Goal: Find contact information: Find contact information

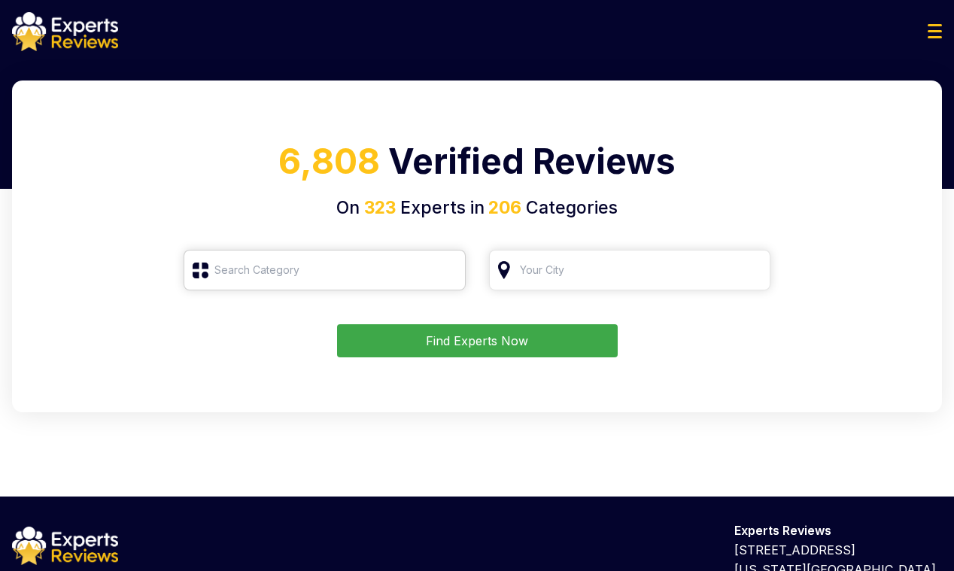
click at [266, 269] on input "search" at bounding box center [325, 270] width 282 height 41
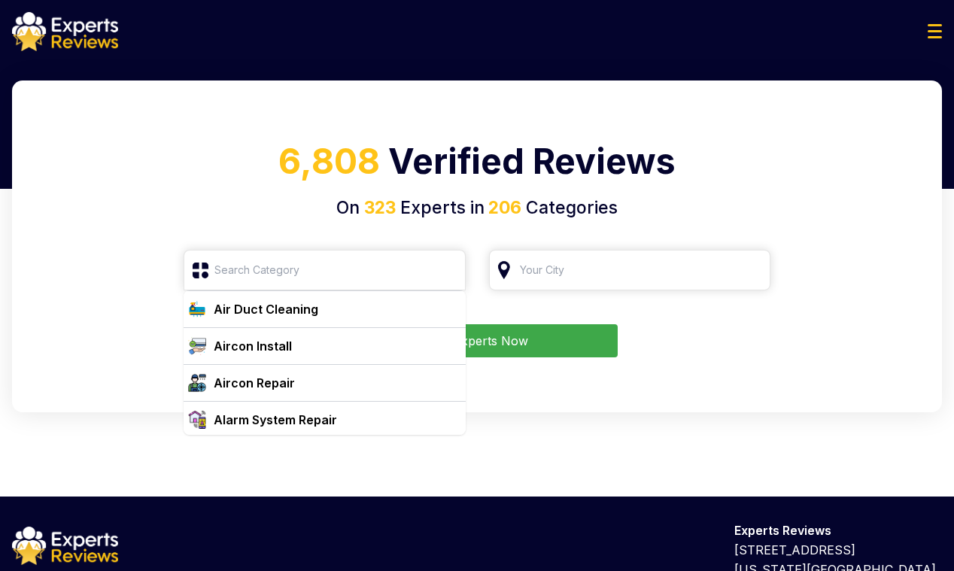
click at [930, 43] on div at bounding box center [477, 31] width 954 height 39
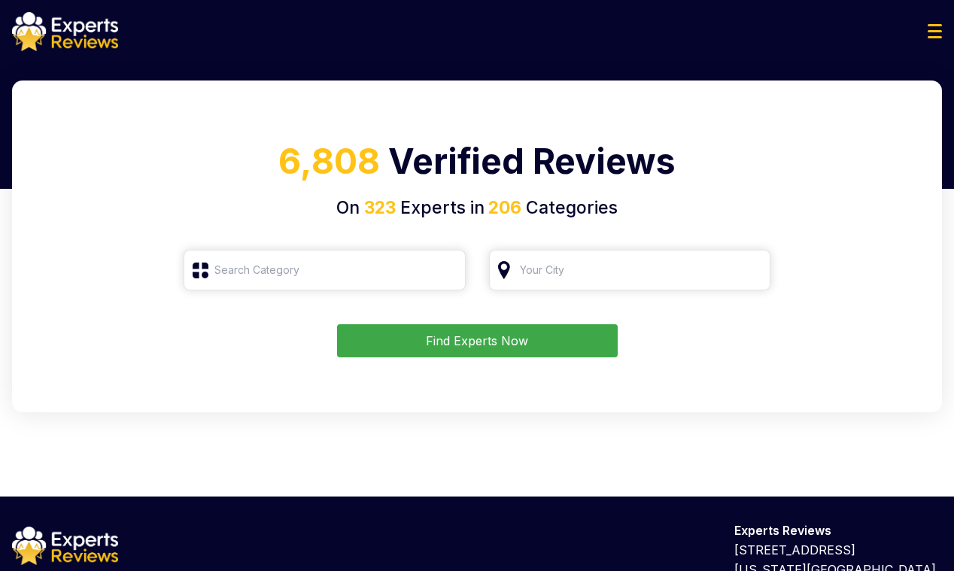
click at [930, 36] on img at bounding box center [935, 31] width 14 height 14
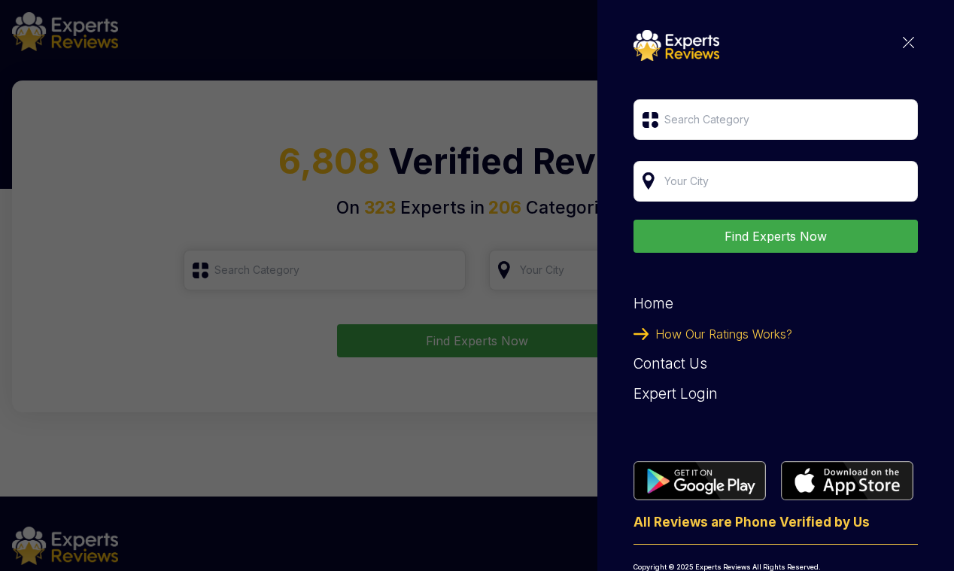
click at [895, 34] on div "Find Experts Now Home How Our Ratings Works? Contact Us Expert Login All Review…" at bounding box center [776, 310] width 285 height 560
click at [906, 37] on div "Find Experts Now Home How Our Ratings Works? Contact Us Expert Login All Review…" at bounding box center [776, 310] width 285 height 560
click at [903, 40] on img at bounding box center [908, 42] width 11 height 11
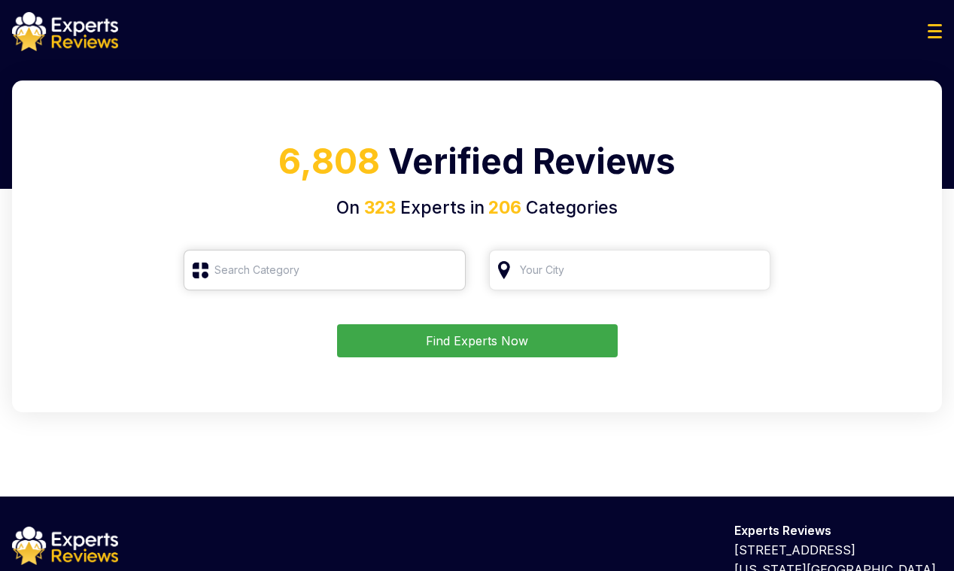
click at [272, 274] on input "search" at bounding box center [325, 270] width 282 height 41
type input "к"
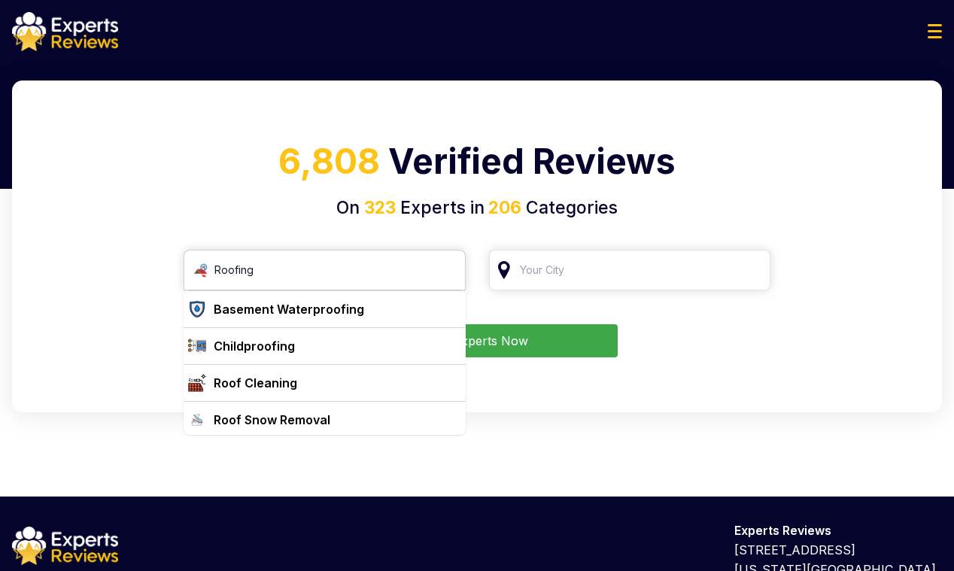
scroll to position [39, 0]
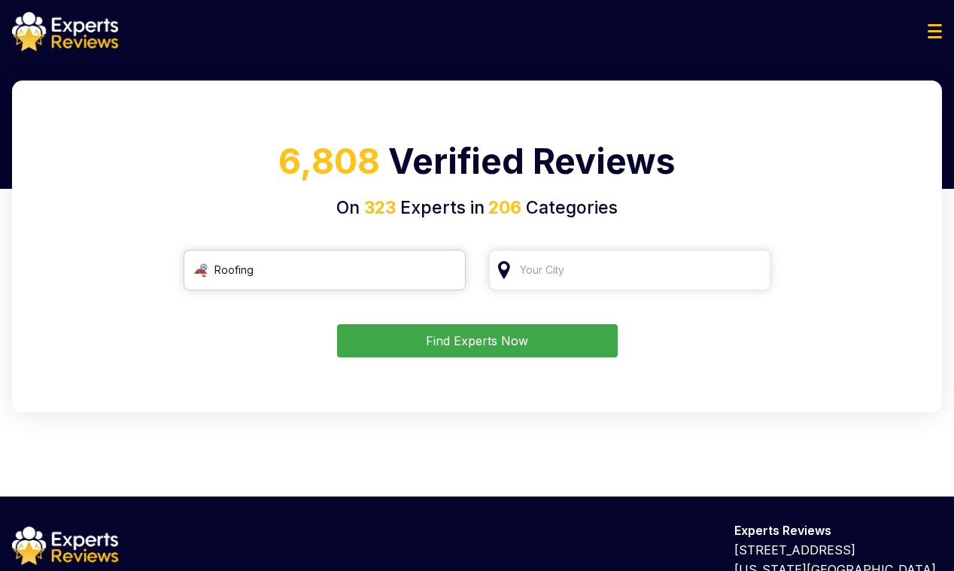
type input "Roofing"
click at [561, 277] on input "search" at bounding box center [630, 270] width 282 height 41
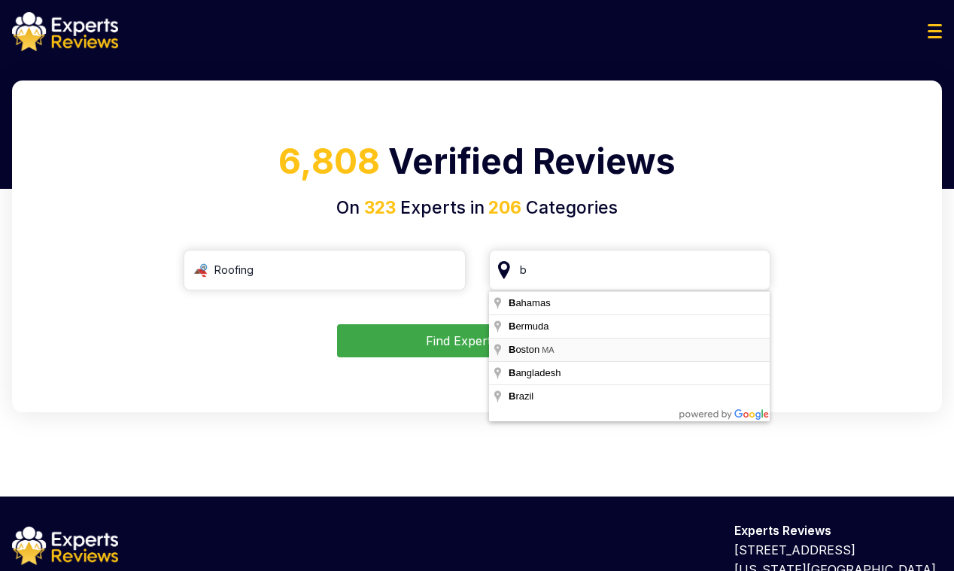
type input "[GEOGRAPHIC_DATA], [GEOGRAPHIC_DATA]"
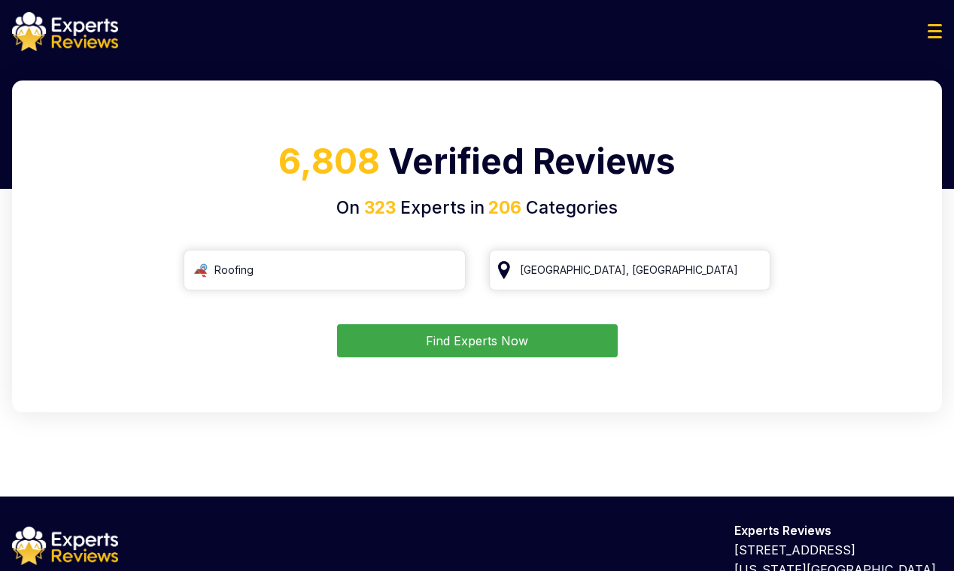
click at [547, 347] on button "Find Experts Now" at bounding box center [477, 340] width 281 height 33
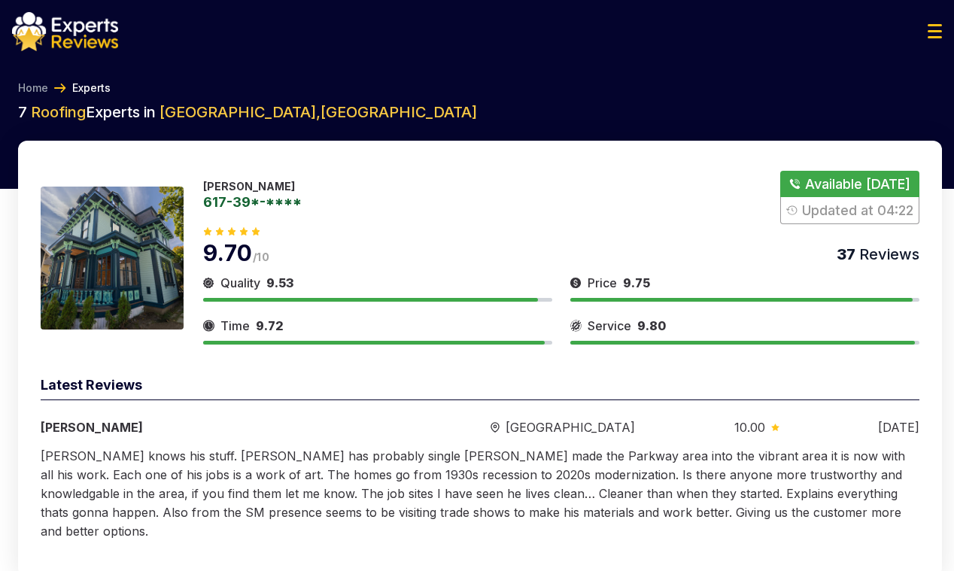
click at [887, 106] on h2 "7 Roofing Experts in Boston , United States" at bounding box center [480, 112] width 924 height 21
click at [349, 46] on div at bounding box center [477, 31] width 954 height 39
click at [604, 105] on h2 "7 Roofing Experts in Boston , United States" at bounding box center [480, 112] width 924 height 21
click at [230, 206] on link "617-39*-****" at bounding box center [252, 202] width 99 height 14
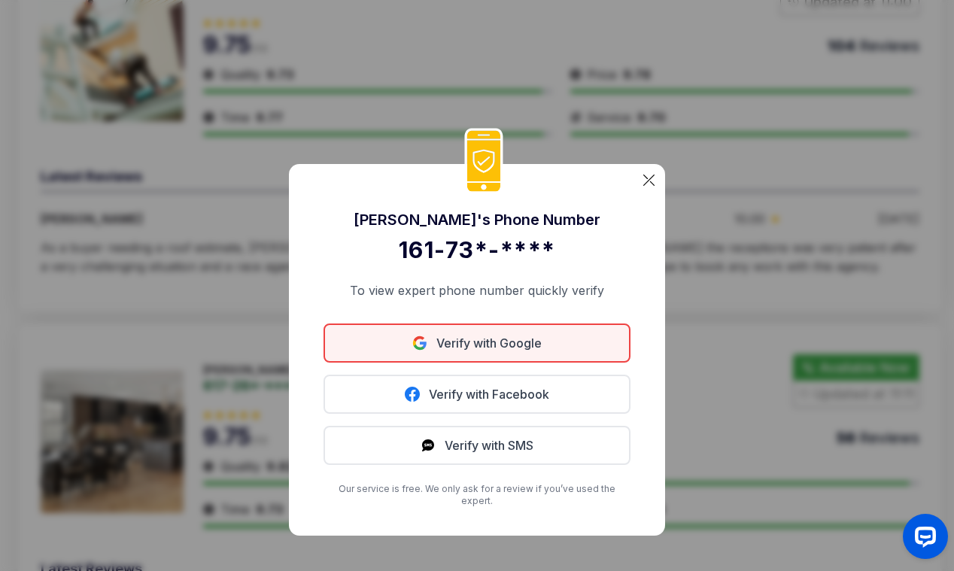
scroll to position [676, 0]
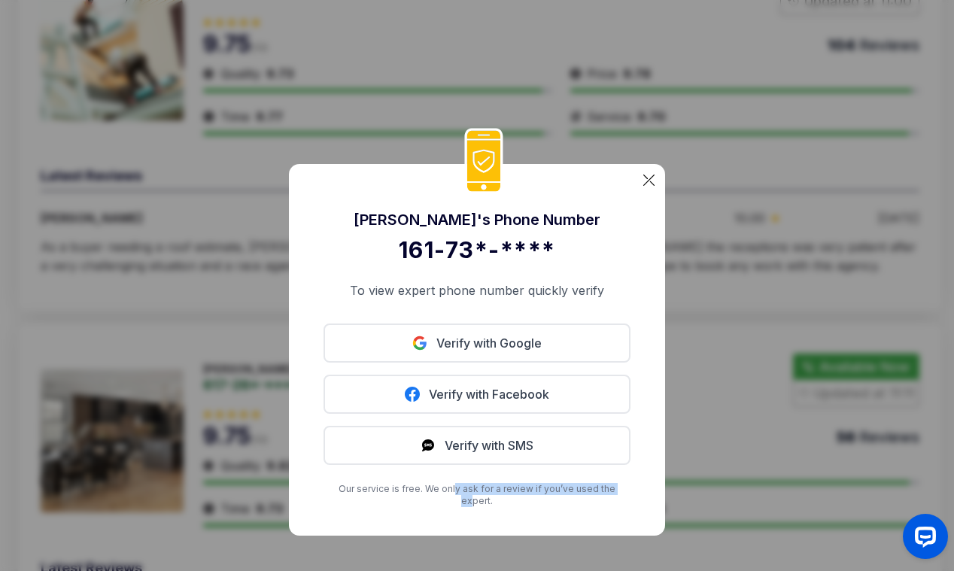
drag, startPoint x: 448, startPoint y: 490, endPoint x: 521, endPoint y: 437, distance: 90.0
click at [607, 495] on div "Donald 's Phone Number 161-73*-**** To view expert phone number quickly verify …" at bounding box center [477, 350] width 376 height 372
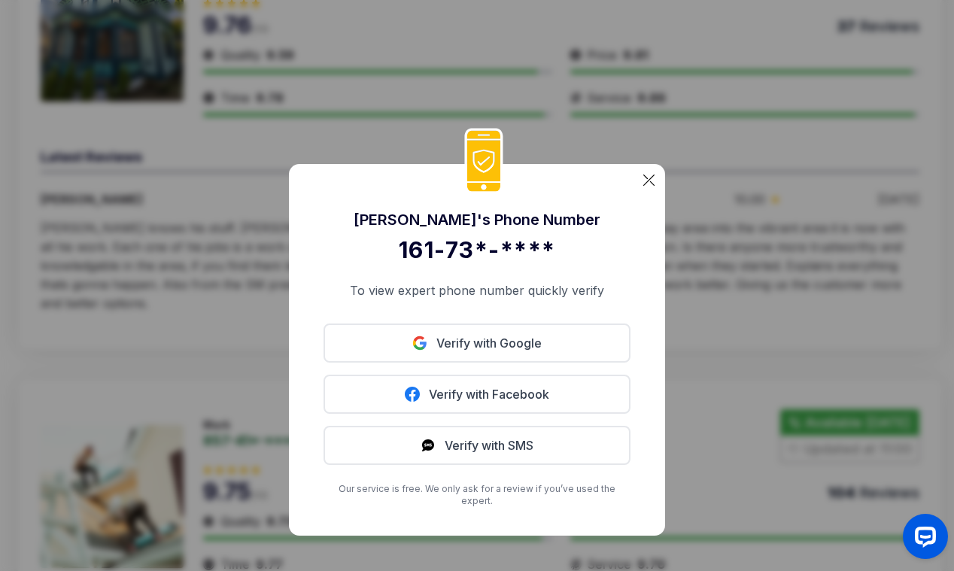
scroll to position [226, 0]
click at [534, 294] on p "To view expert phone number quickly verify" at bounding box center [477, 291] width 307 height 18
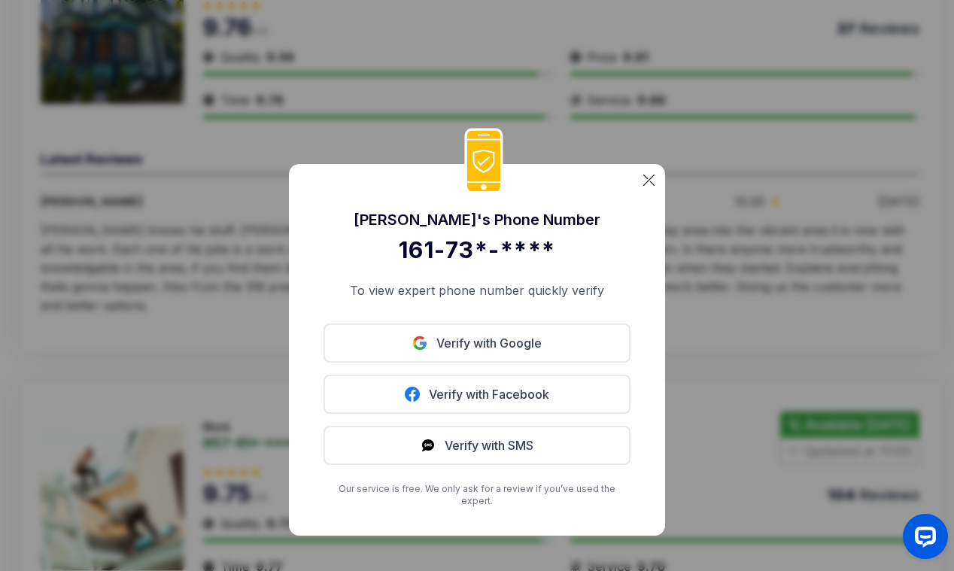
click at [454, 297] on p "To view expert phone number quickly verify" at bounding box center [477, 291] width 307 height 18
click at [546, 300] on p "To view expert phone number quickly verify" at bounding box center [477, 291] width 307 height 18
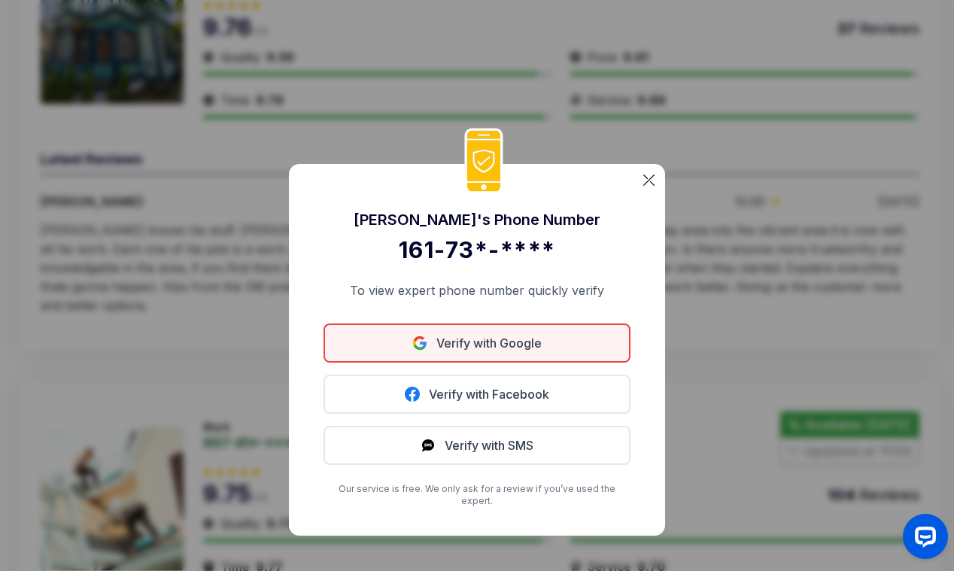
click at [488, 347] on link "Verify with Google" at bounding box center [477, 343] width 307 height 39
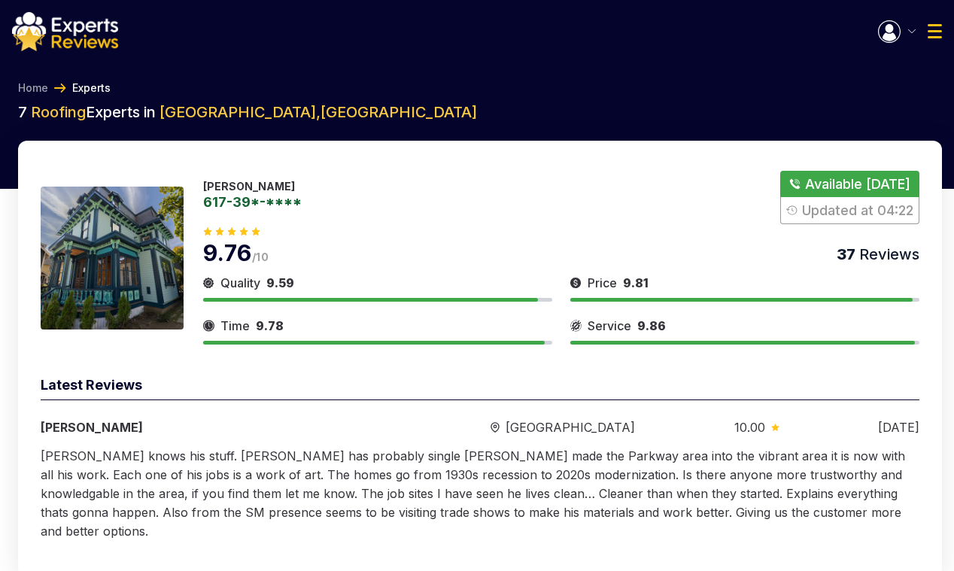
drag, startPoint x: 0, startPoint y: 0, endPoint x: 274, endPoint y: 203, distance: 341.1
click at [274, 203] on link "617-39*-****" at bounding box center [252, 202] width 99 height 14
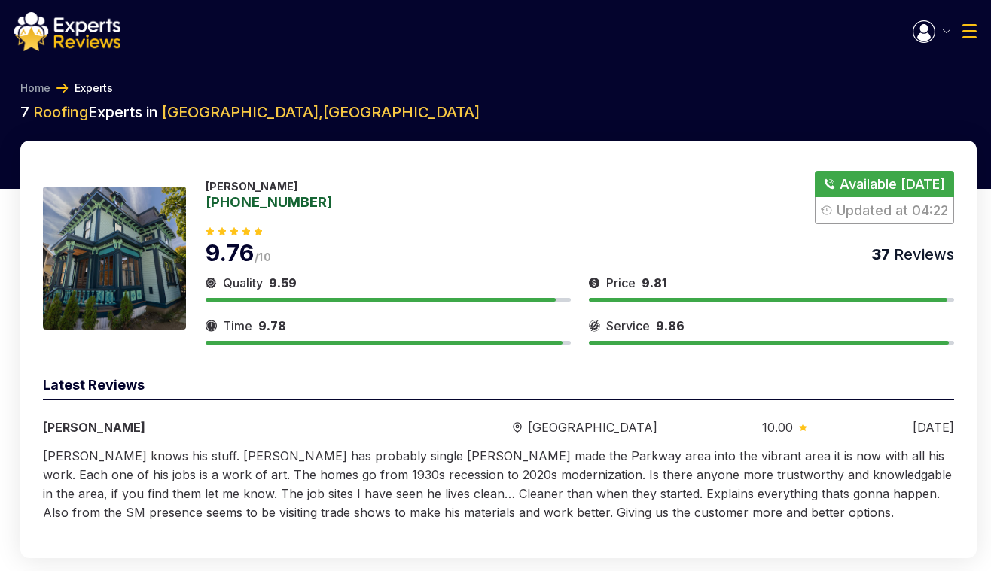
click at [165, 249] on img at bounding box center [114, 258] width 143 height 143
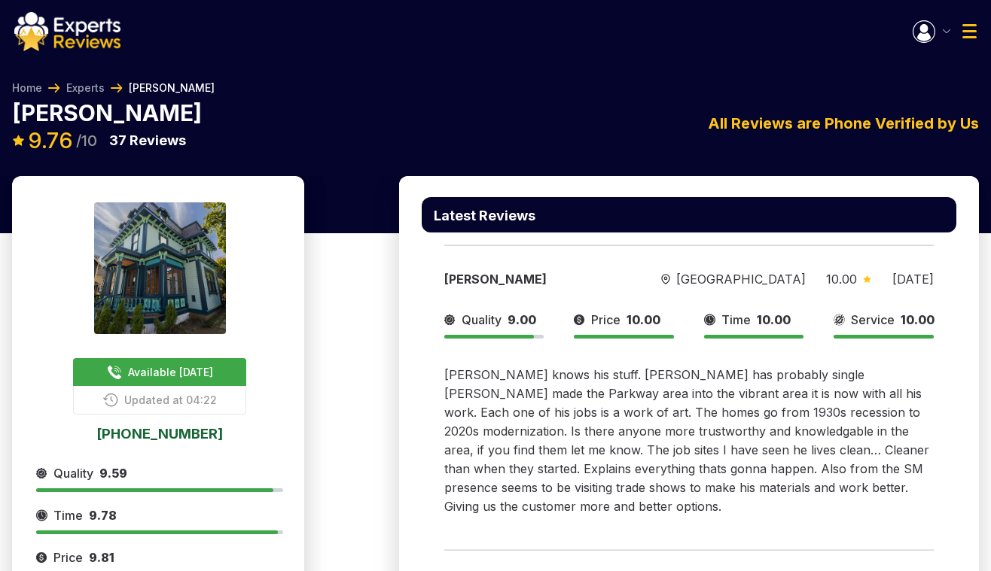
click at [167, 427] on link "[PHONE_NUMBER]" at bounding box center [159, 434] width 247 height 14
click at [202, 427] on link "617-39*-****" at bounding box center [159, 434] width 247 height 14
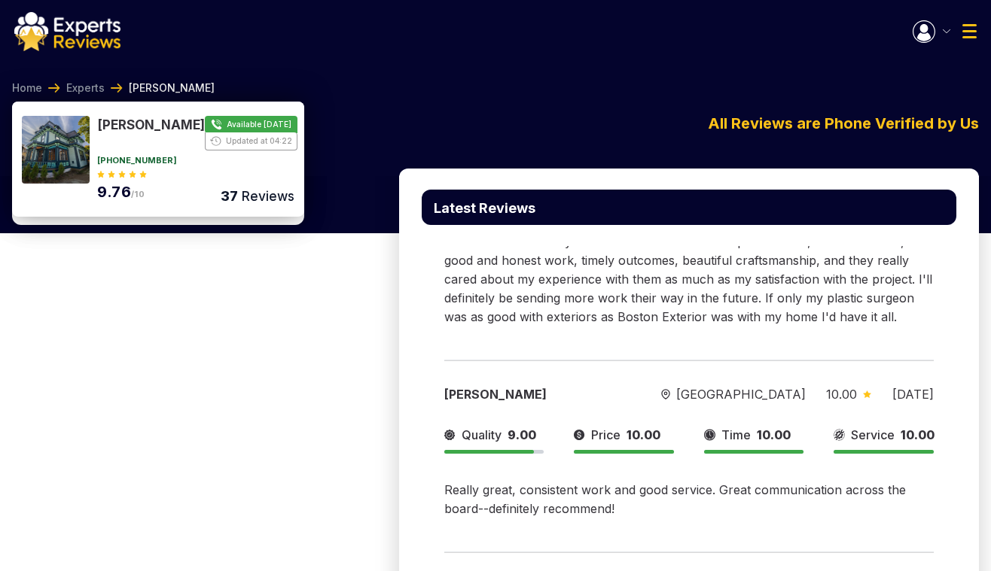
scroll to position [1052, 0]
click at [132, 164] on link "[PHONE_NUMBER]" at bounding box center [137, 161] width 80 height 8
click at [148, 169] on div "617-39*-**** 9.76 /10" at bounding box center [130, 180] width 66 height 46
click at [142, 165] on link "617-39*-****" at bounding box center [130, 161] width 66 height 8
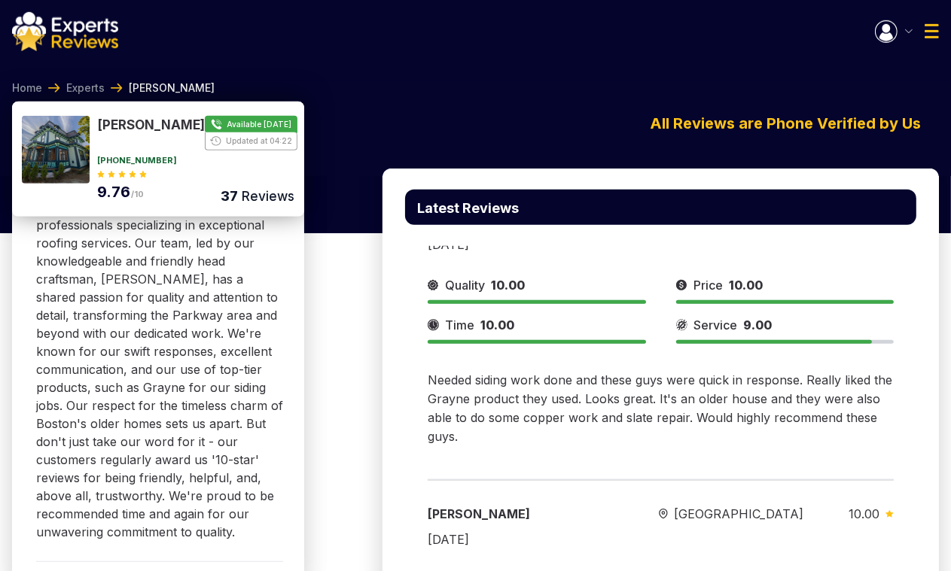
scroll to position [705, 0]
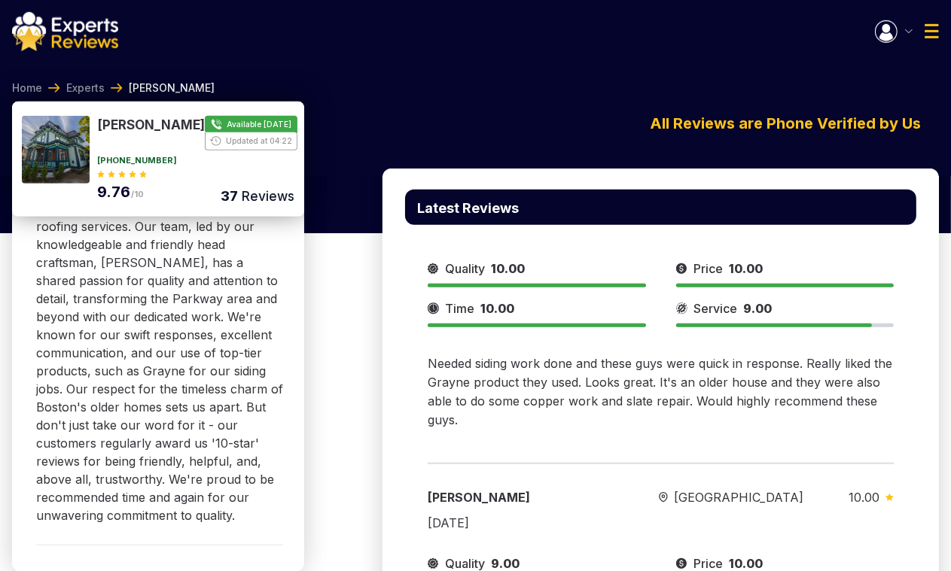
click at [671, 338] on div "[PERSON_NAME] [GEOGRAPHIC_DATA] 10.00 [DATE] Quality 10.00 Price 10.00 Time 10.…" at bounding box center [660, 303] width 511 height 295
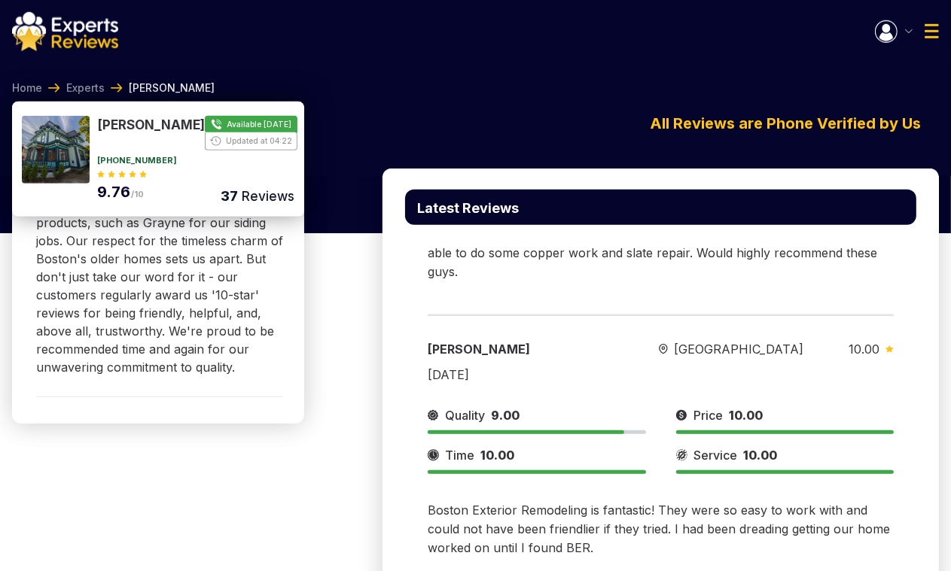
scroll to position [854, 0]
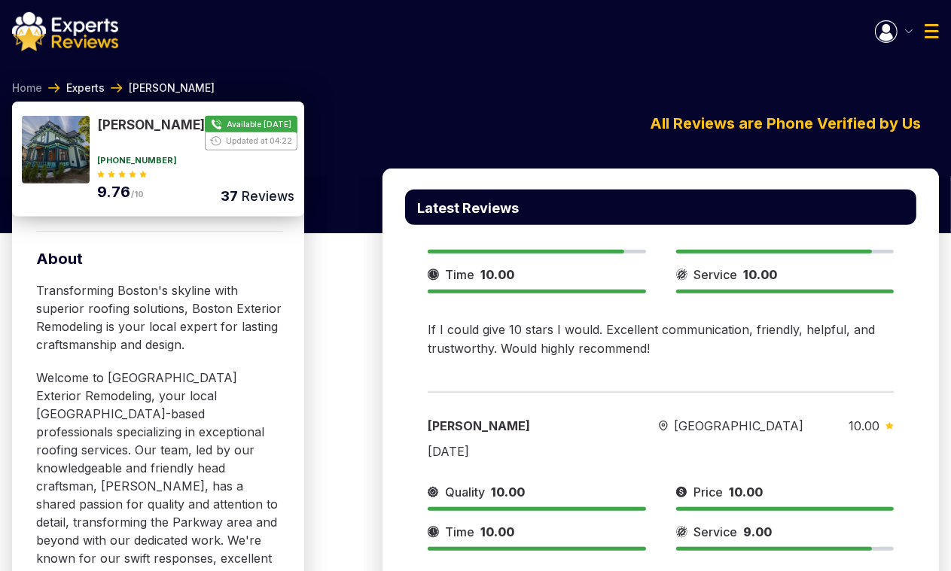
click at [94, 88] on link "Experts" at bounding box center [85, 88] width 38 height 15
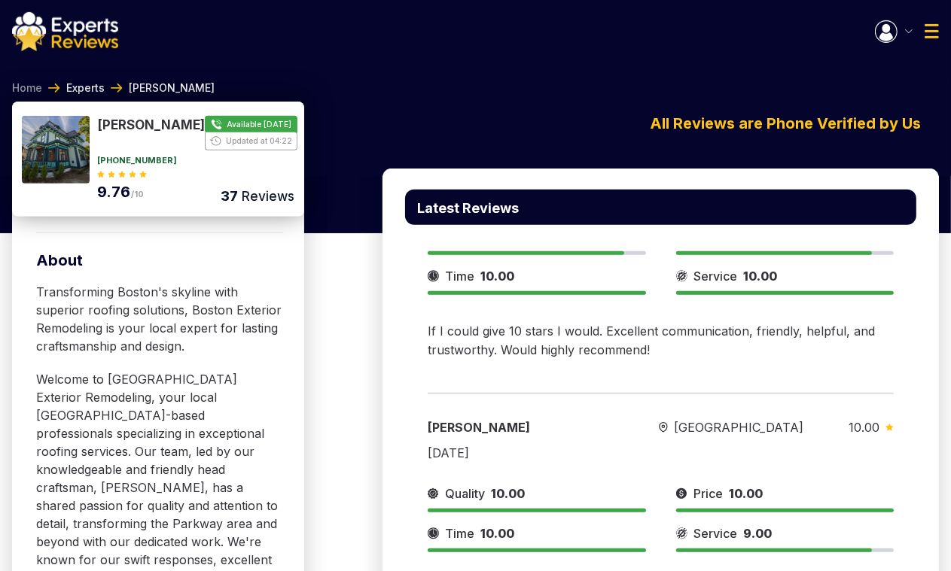
scroll to position [479, 0]
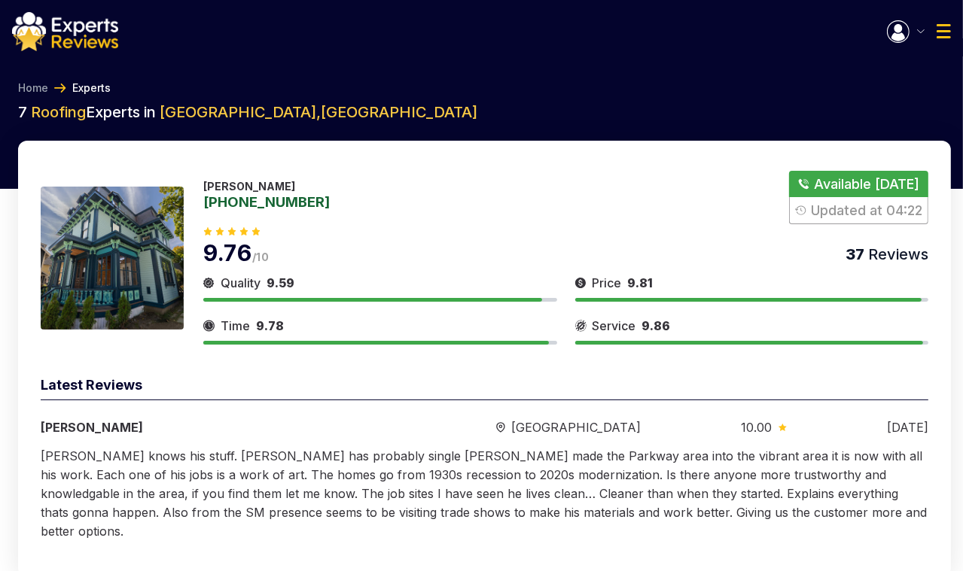
click at [629, 238] on div "9.76 /10 37 Reviews" at bounding box center [565, 245] width 725 height 42
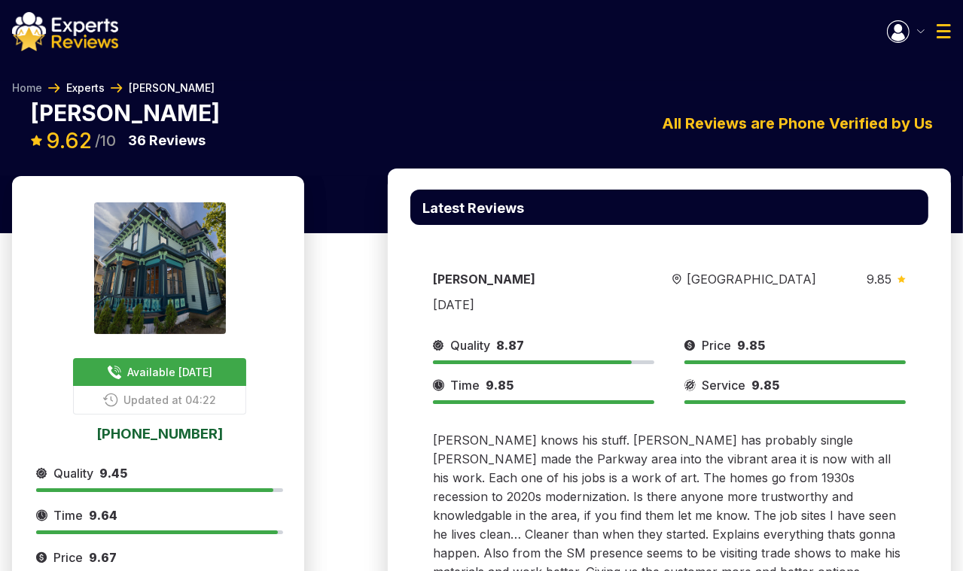
click at [81, 94] on link "Experts" at bounding box center [85, 88] width 38 height 15
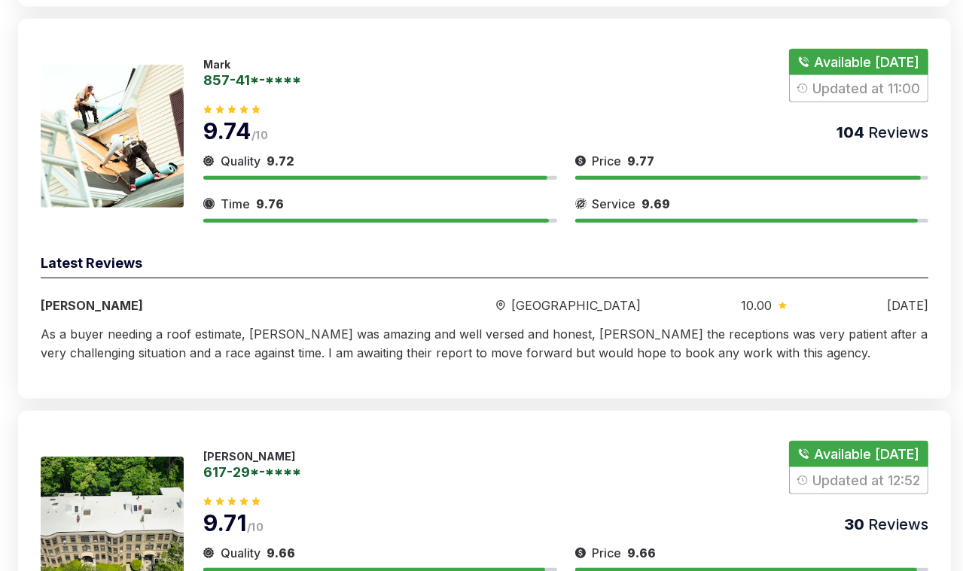
click at [225, 73] on link "857-41*-****" at bounding box center [252, 80] width 98 height 14
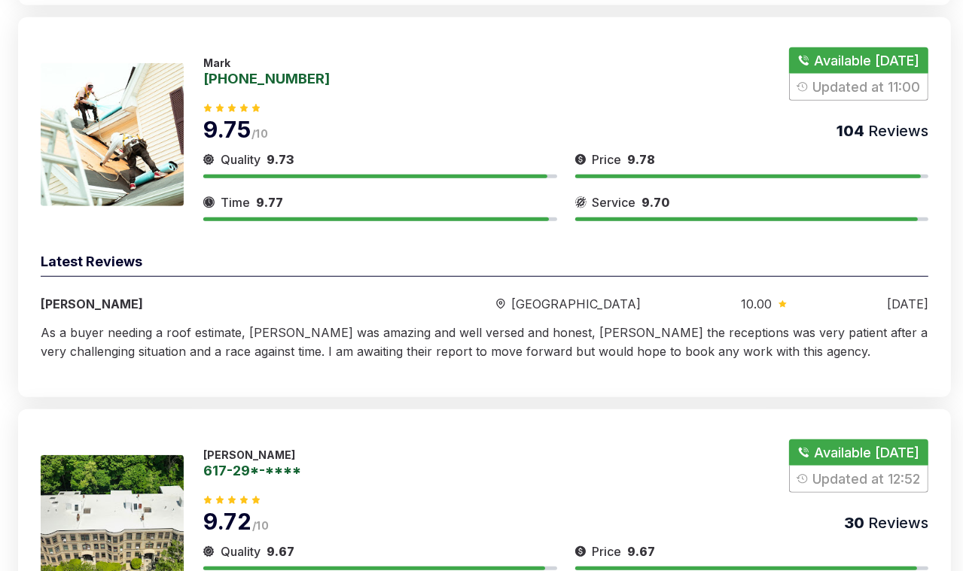
scroll to position [1039, 0]
click at [216, 47] on div "Mark [PHONE_NUMBER] Available [DATE] Updated at 11:00" at bounding box center [565, 73] width 725 height 53
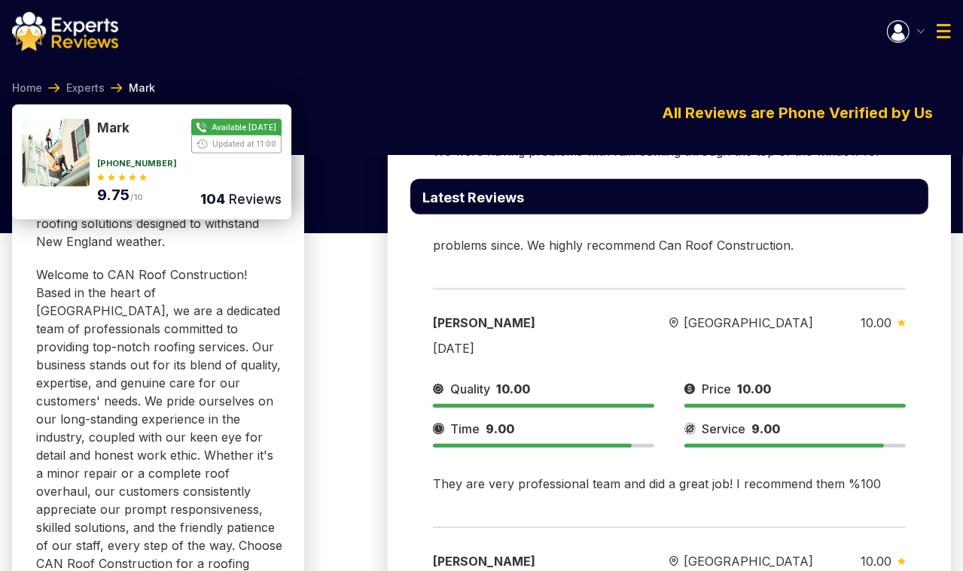
scroll to position [564, 0]
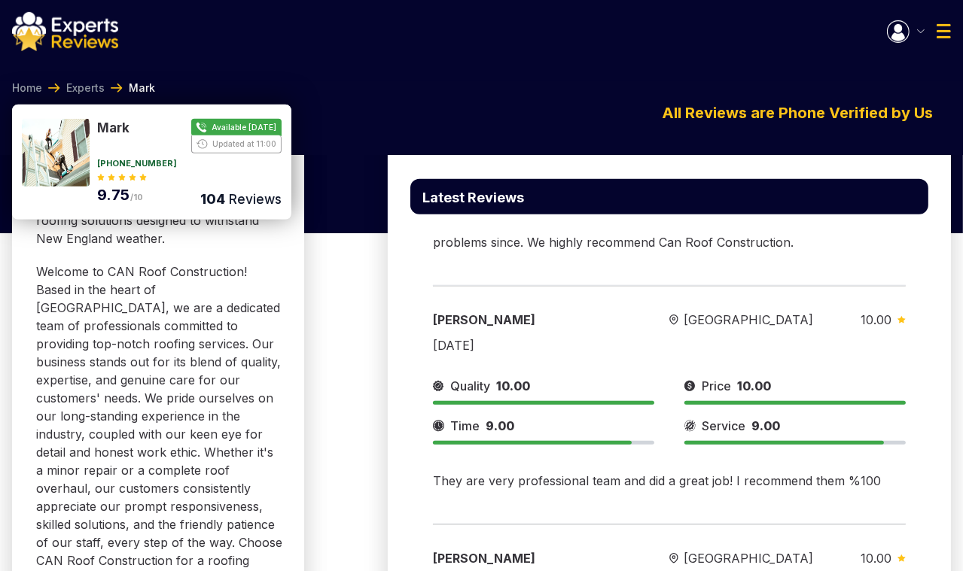
click at [251, 124] on button "Show Number" at bounding box center [189, 136] width 184 height 35
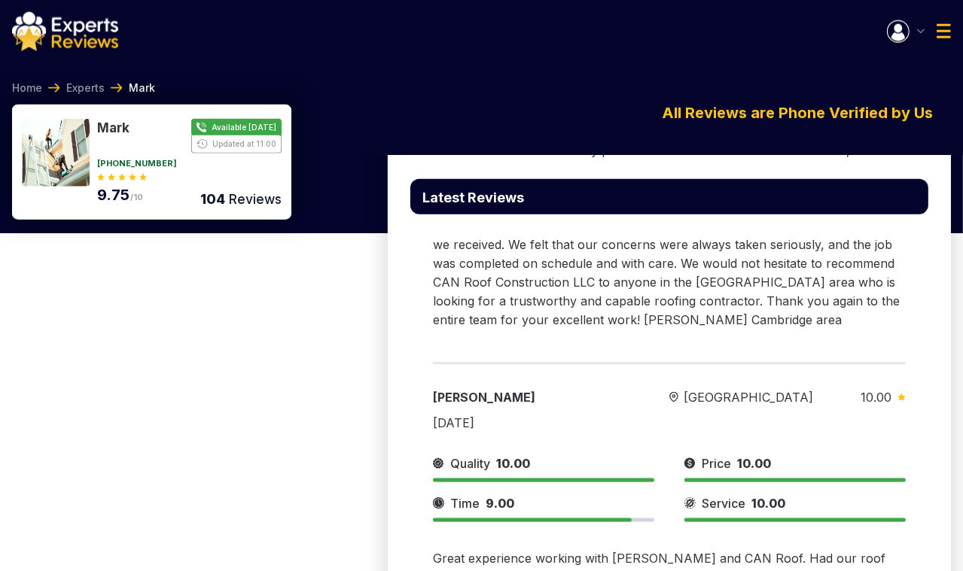
click at [105, 90] on li "Mark" at bounding box center [130, 88] width 50 height 15
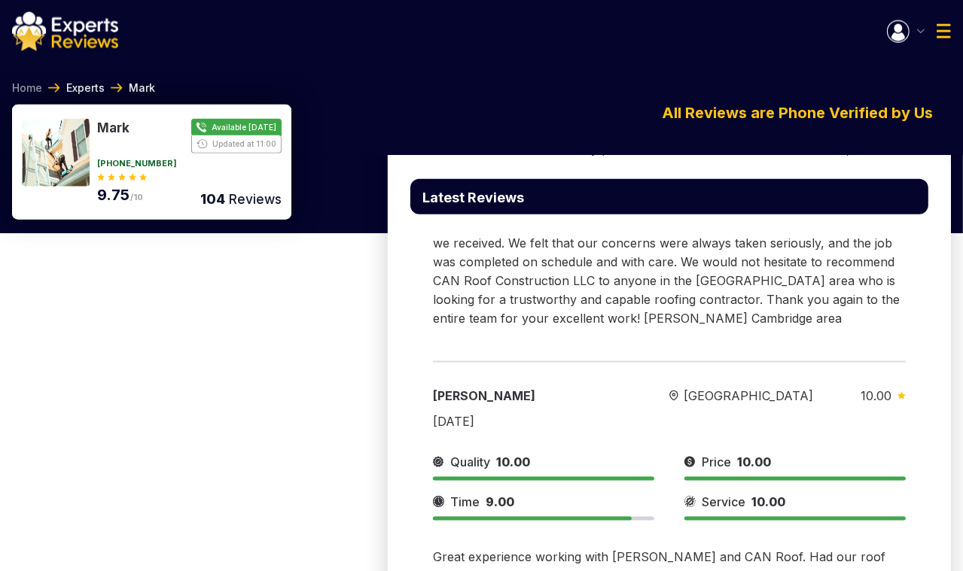
scroll to position [1469, 0]
click at [91, 81] on link "Experts" at bounding box center [85, 88] width 38 height 15
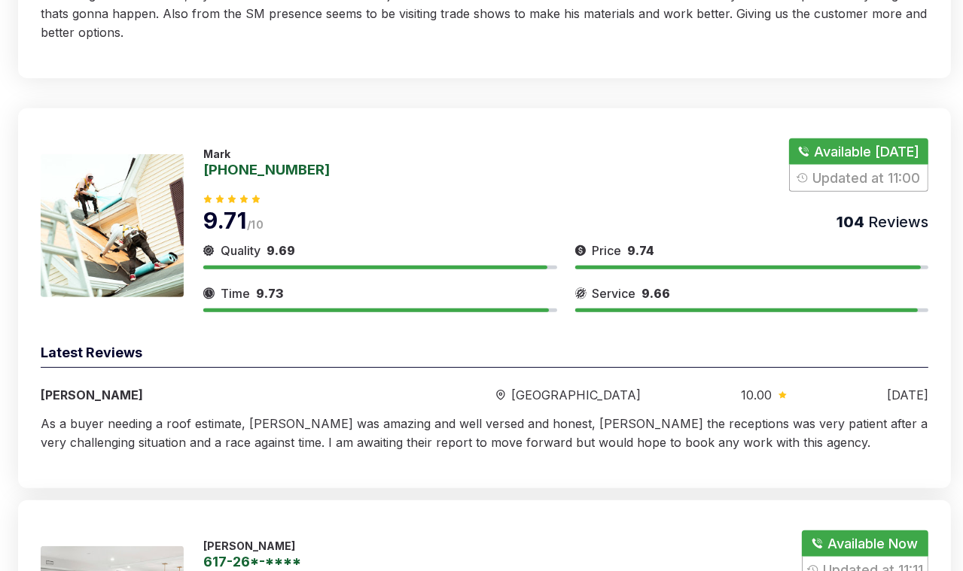
click at [837, 192] on div "9.71 /10 104 Reviews" at bounding box center [565, 213] width 725 height 42
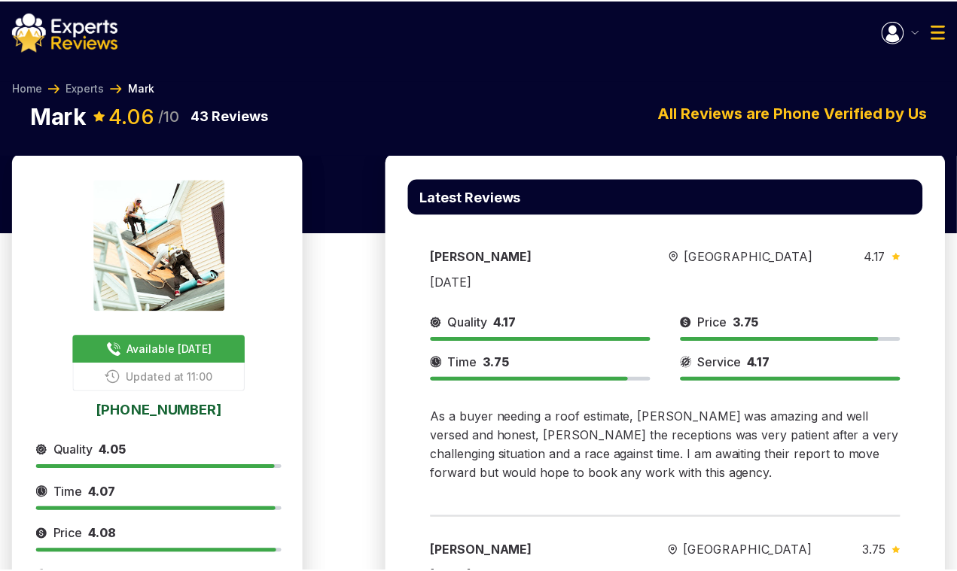
scroll to position [2, 0]
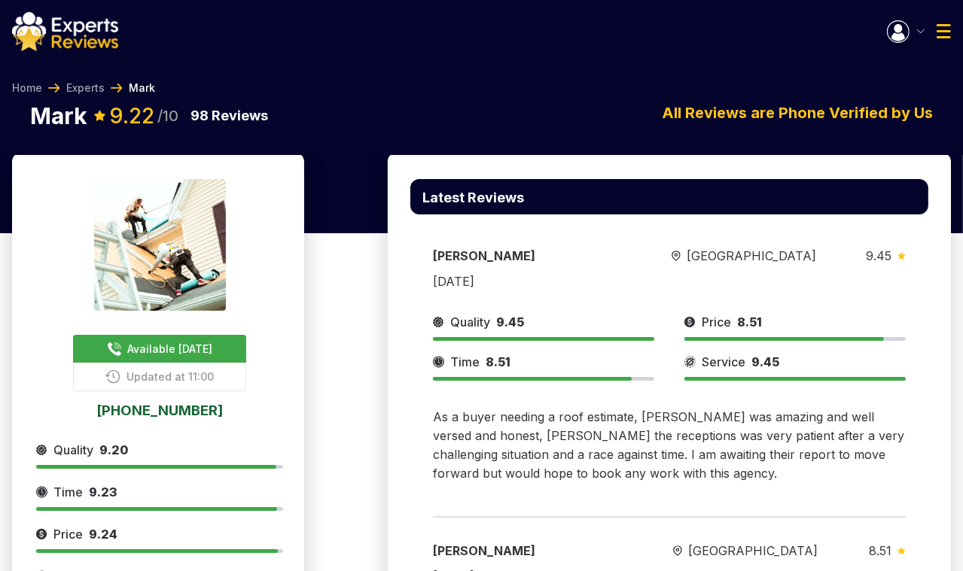
click at [154, 422] on div "Available [DATE] Updated at 11:[PHONE_NUMBER] Provide Services for: Roofing Qua…" at bounding box center [159, 434] width 247 height 510
click at [156, 413] on link "[PHONE_NUMBER]" at bounding box center [159, 410] width 247 height 14
click at [159, 413] on link "857-41*-****" at bounding box center [159, 410] width 247 height 14
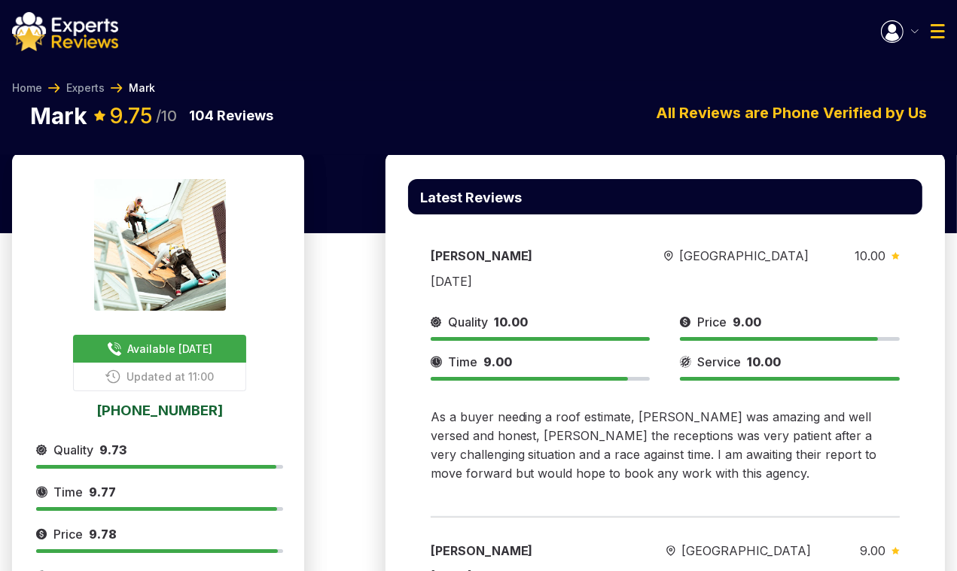
click at [884, 35] on img "button" at bounding box center [892, 31] width 23 height 23
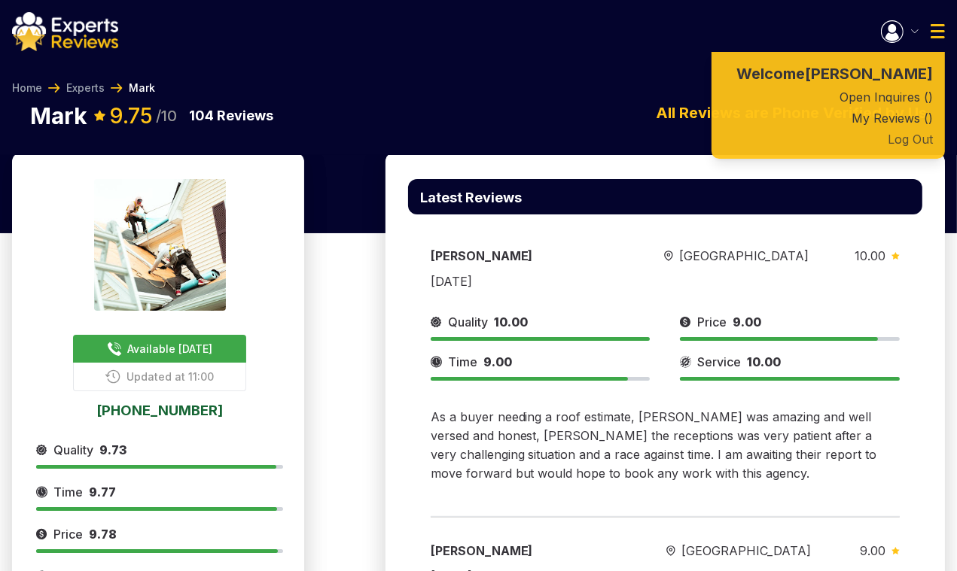
click at [898, 150] on button "Log Out" at bounding box center [827, 139] width 233 height 21
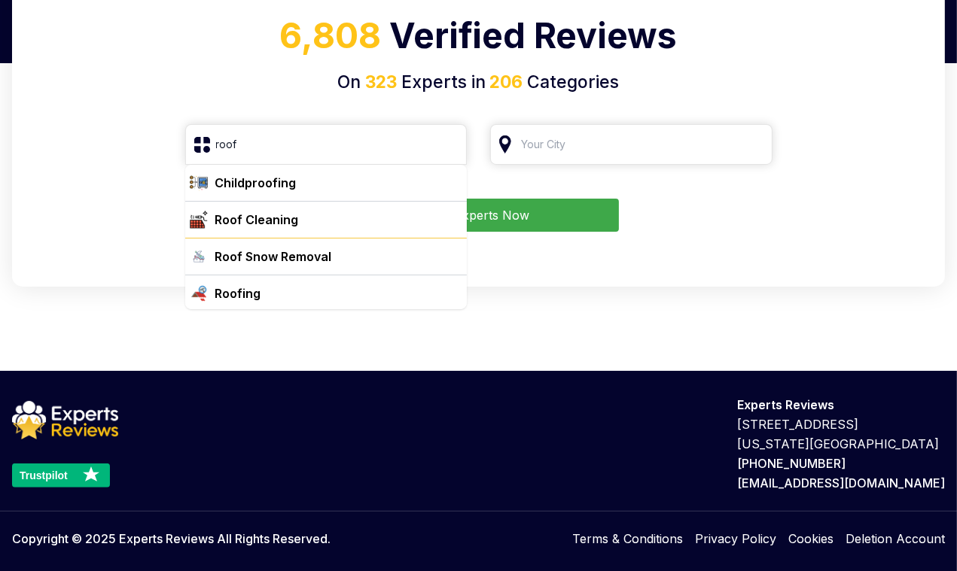
scroll to position [39, 0]
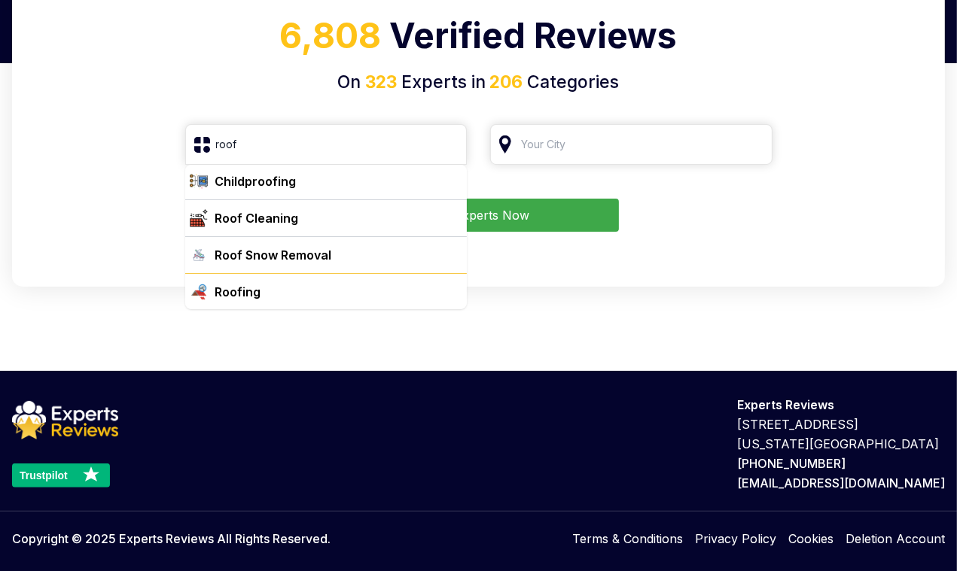
click at [315, 287] on div "Roofing" at bounding box center [335, 292] width 252 height 18
type input "Roofing"
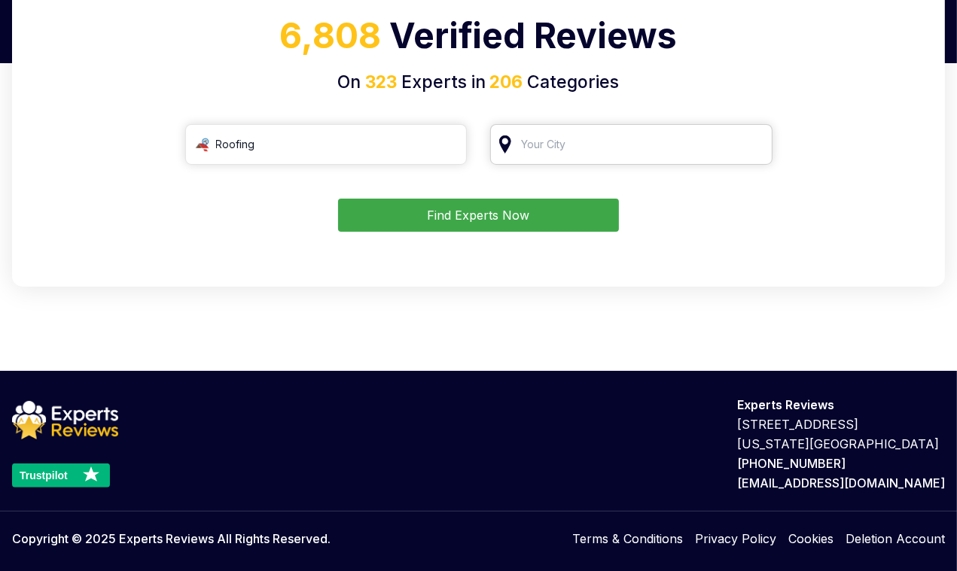
click at [596, 153] on input "search" at bounding box center [631, 144] width 282 height 41
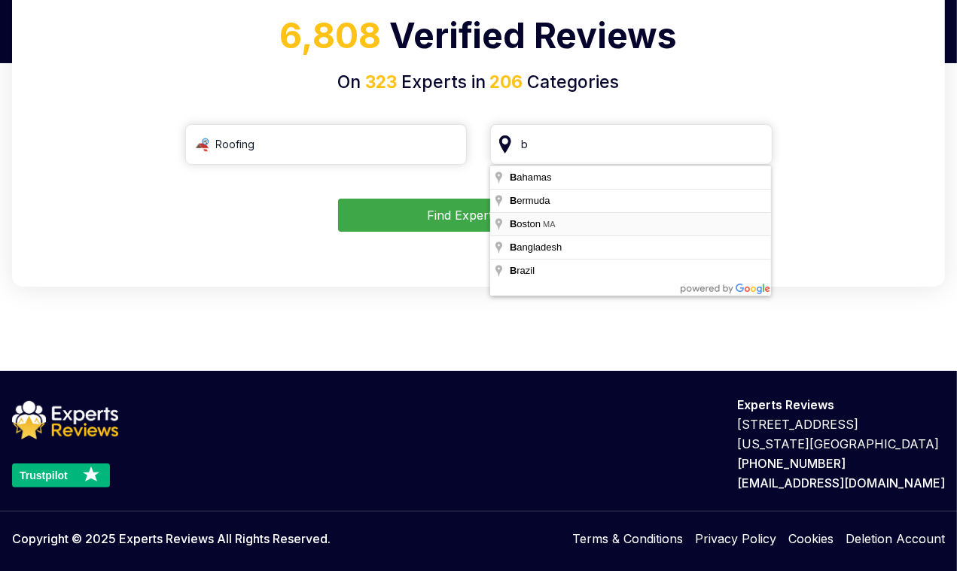
type input "[GEOGRAPHIC_DATA], [GEOGRAPHIC_DATA]"
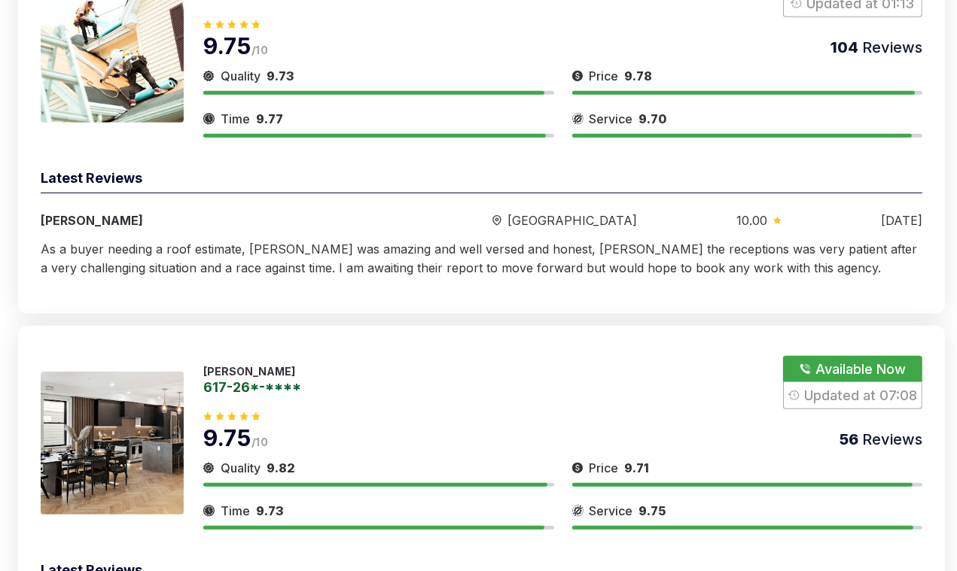
scroll to position [674, 0]
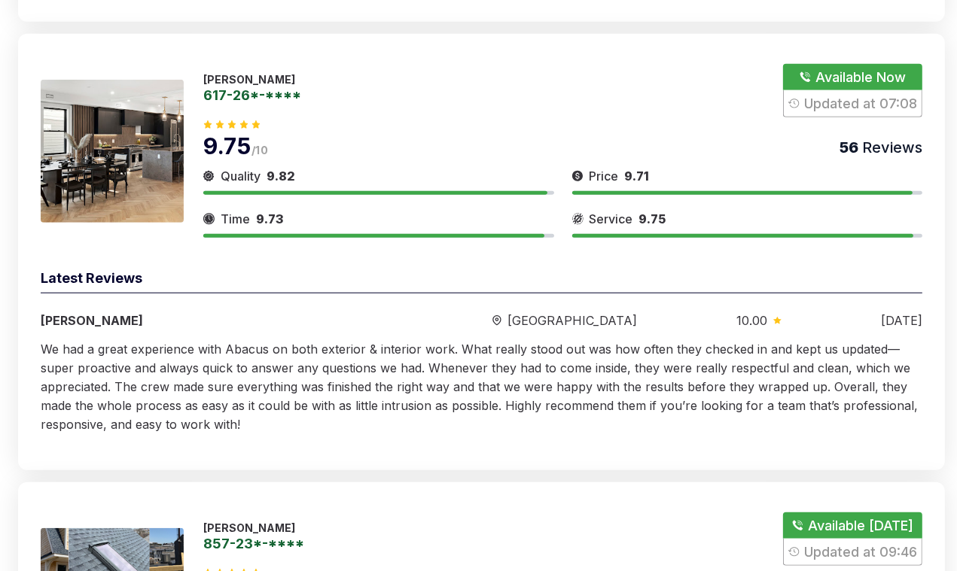
scroll to position [966, 0]
